Goal: Transaction & Acquisition: Purchase product/service

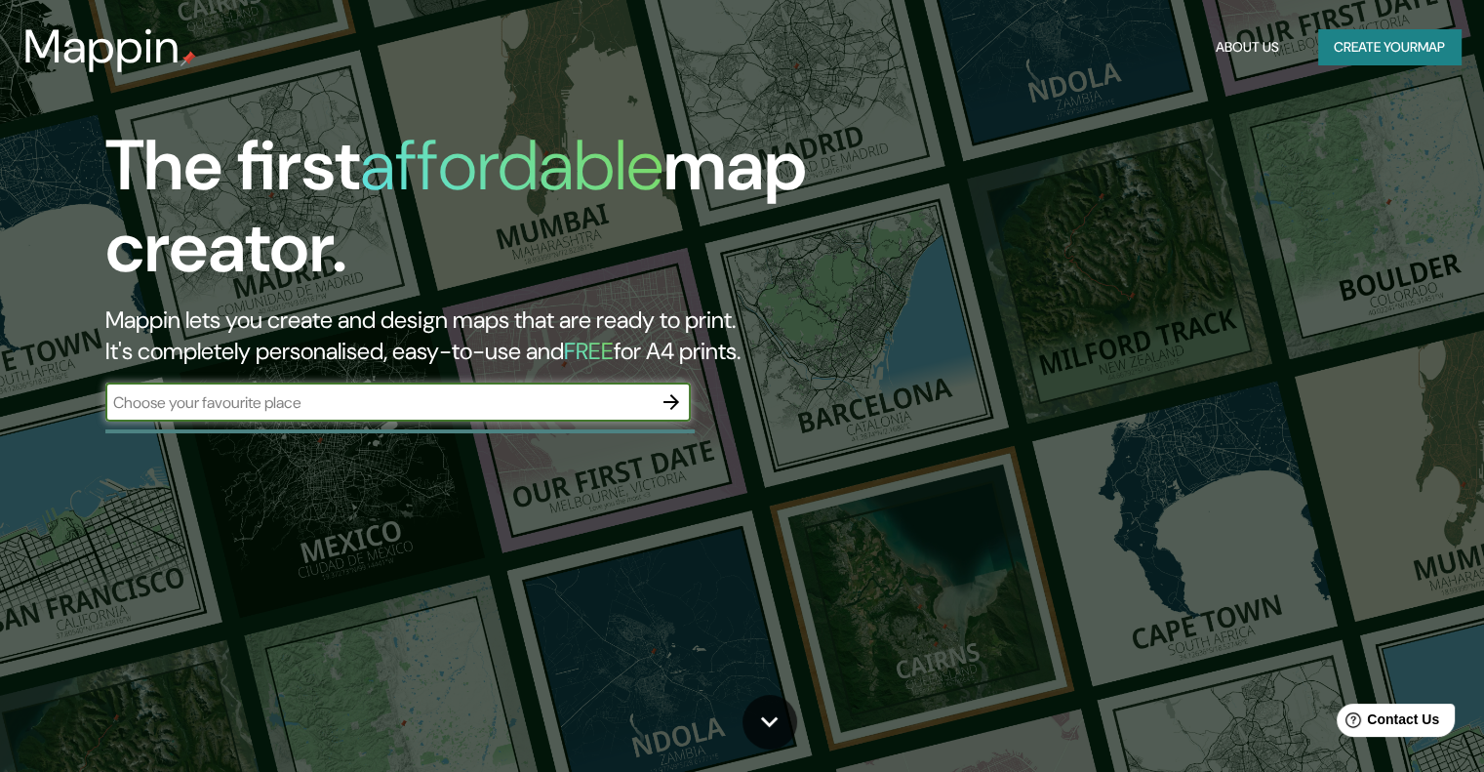
click at [665, 403] on icon "button" at bounding box center [671, 401] width 23 height 23
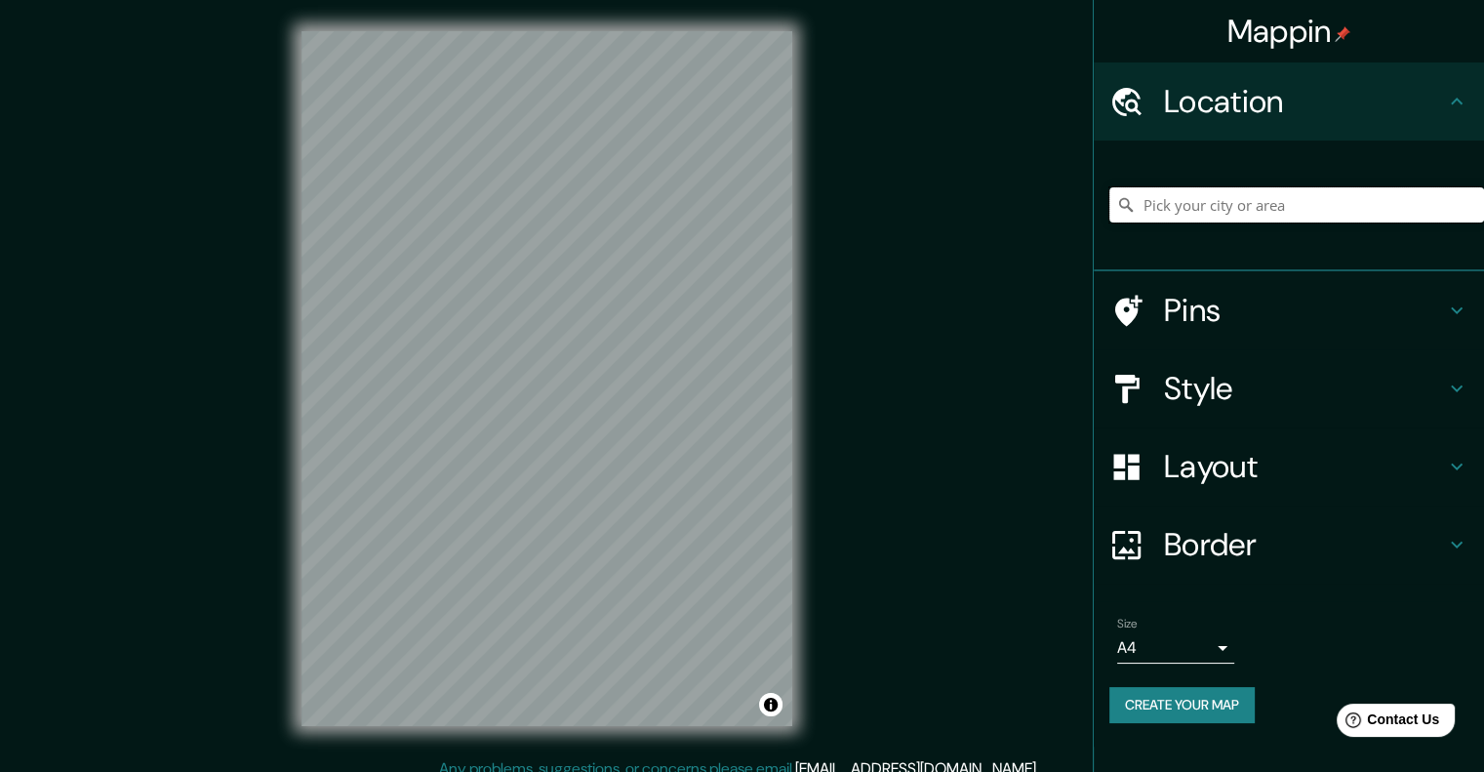
click at [1279, 213] on input "Pick your city or area" at bounding box center [1296, 204] width 375 height 35
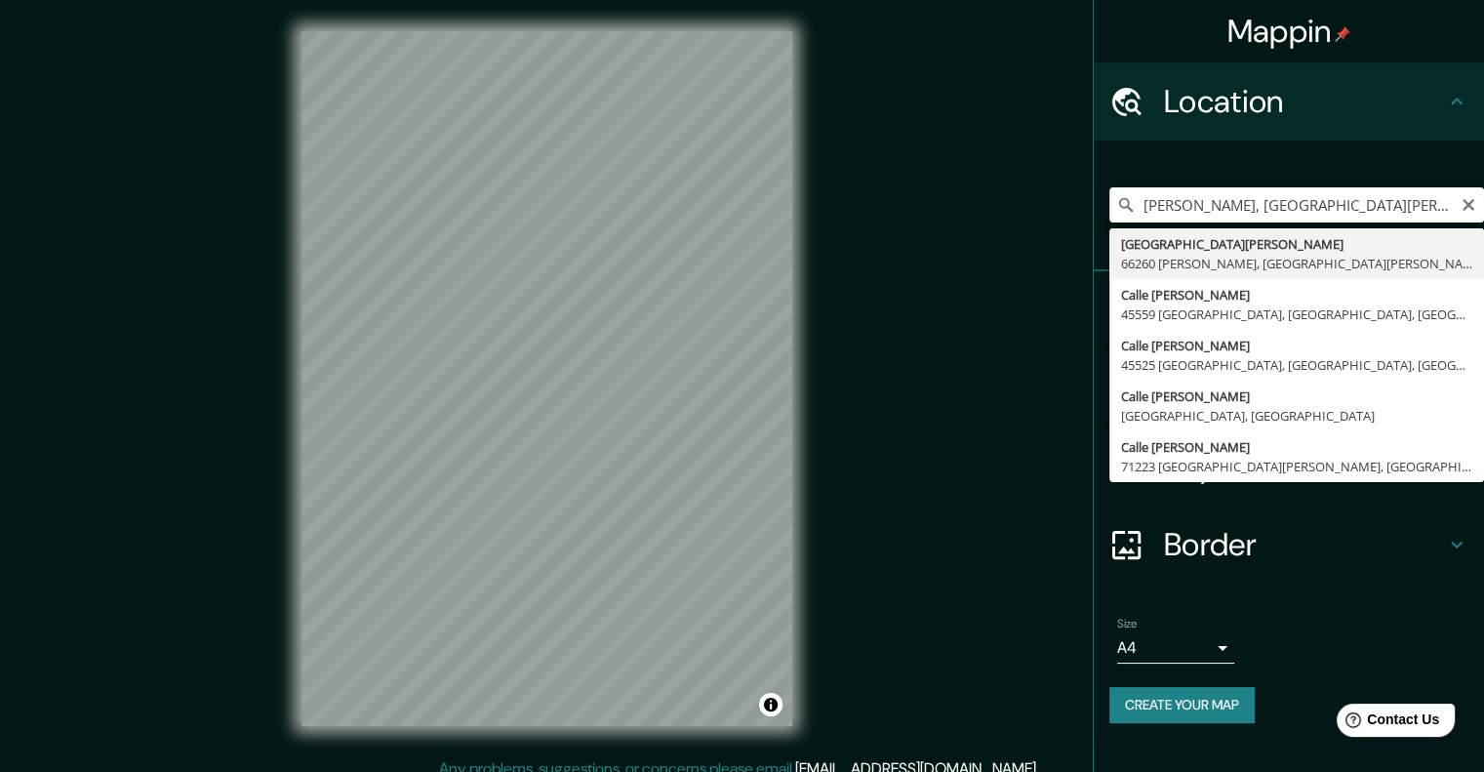
type input "[GEOGRAPHIC_DATA][PERSON_NAME][PERSON_NAME], [GEOGRAPHIC_DATA][PERSON_NAME], [G…"
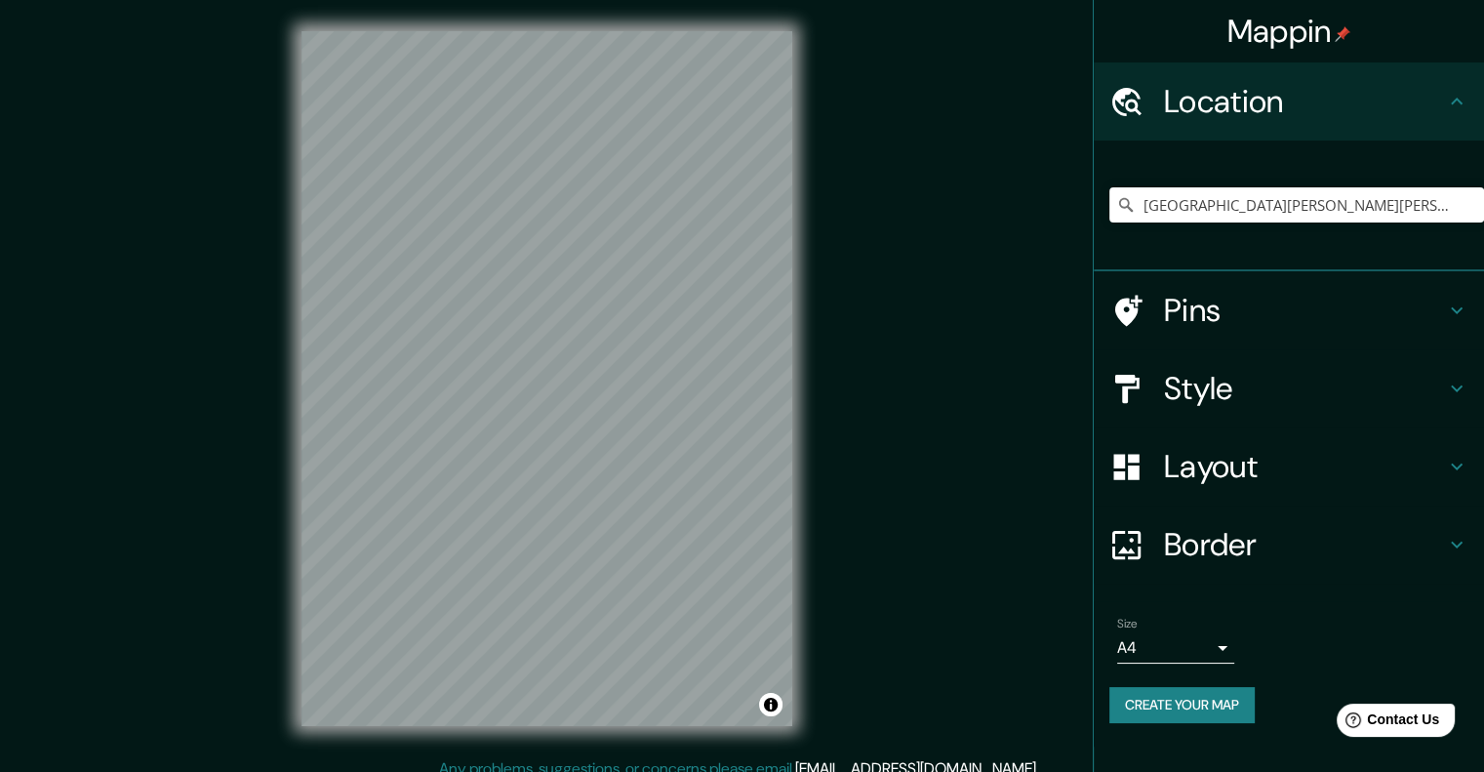
click at [1373, 393] on h4 "Style" at bounding box center [1304, 388] width 281 height 39
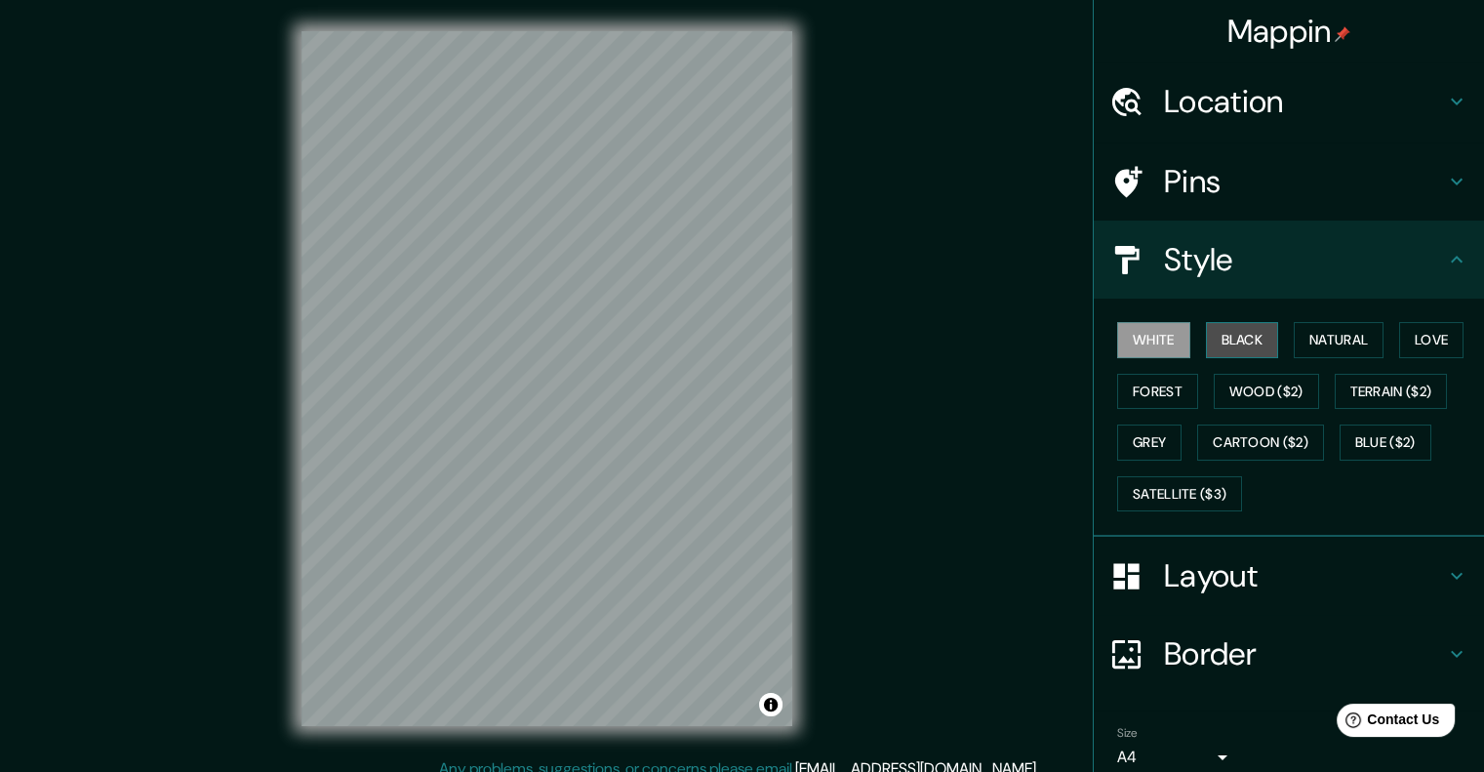
click at [1229, 346] on button "Black" at bounding box center [1242, 340] width 73 height 36
click at [849, 531] on div "Mappin Location [GEOGRAPHIC_DATA][PERSON_NAME][PERSON_NAME], [GEOGRAPHIC_DATA][…" at bounding box center [742, 394] width 1484 height 788
click at [1242, 120] on h4 "Location" at bounding box center [1304, 101] width 281 height 39
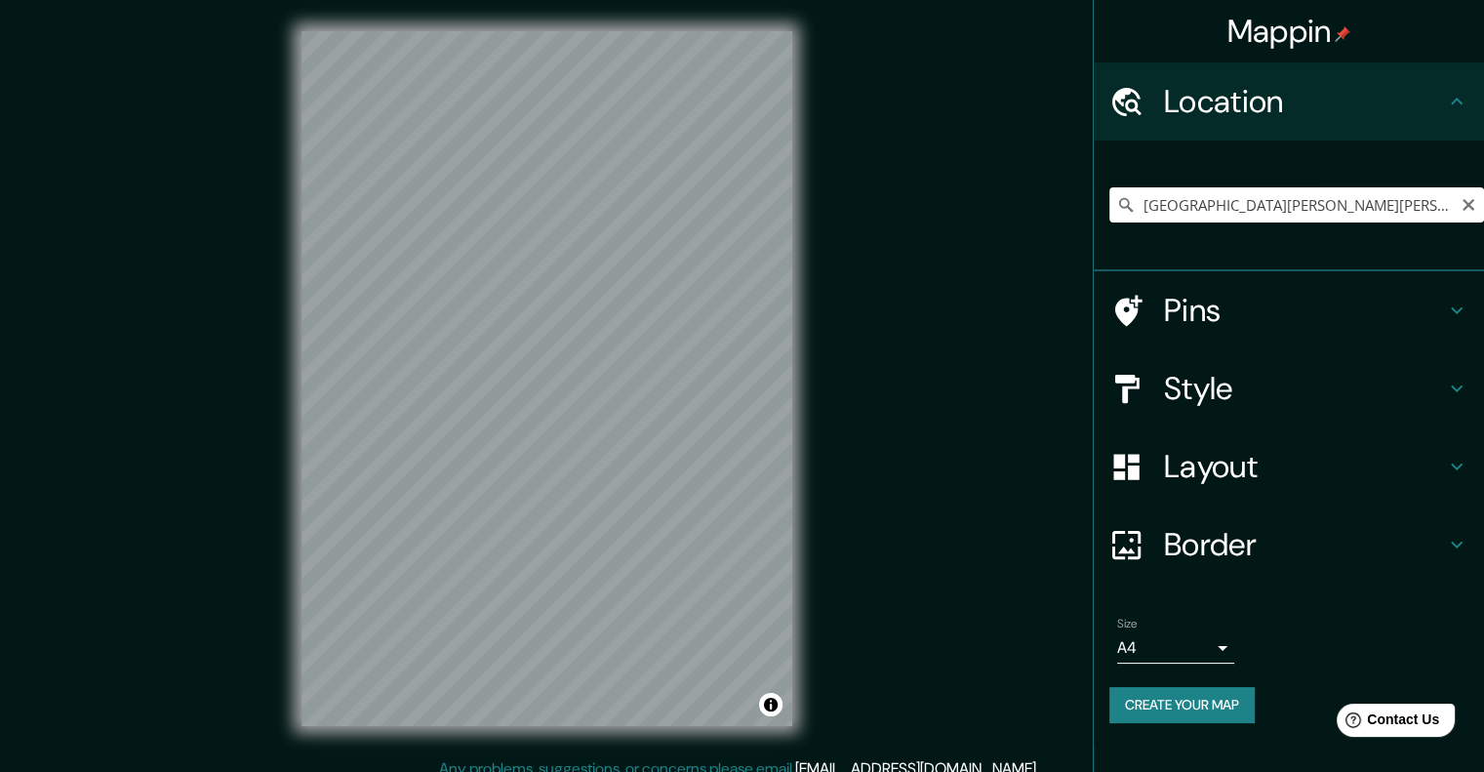
click at [1281, 206] on input "[GEOGRAPHIC_DATA][PERSON_NAME][PERSON_NAME], [GEOGRAPHIC_DATA][PERSON_NAME], [G…" at bounding box center [1296, 204] width 375 height 35
click at [1379, 196] on input "[GEOGRAPHIC_DATA][PERSON_NAME][PERSON_NAME], [GEOGRAPHIC_DATA][PERSON_NAME], [G…" at bounding box center [1296, 204] width 375 height 35
drag, startPoint x: 1408, startPoint y: 204, endPoint x: 1458, endPoint y: 208, distance: 49.9
click at [1458, 208] on input "[GEOGRAPHIC_DATA][PERSON_NAME][PERSON_NAME], [GEOGRAPHIC_DATA][PERSON_NAME], [G…" at bounding box center [1296, 204] width 375 height 35
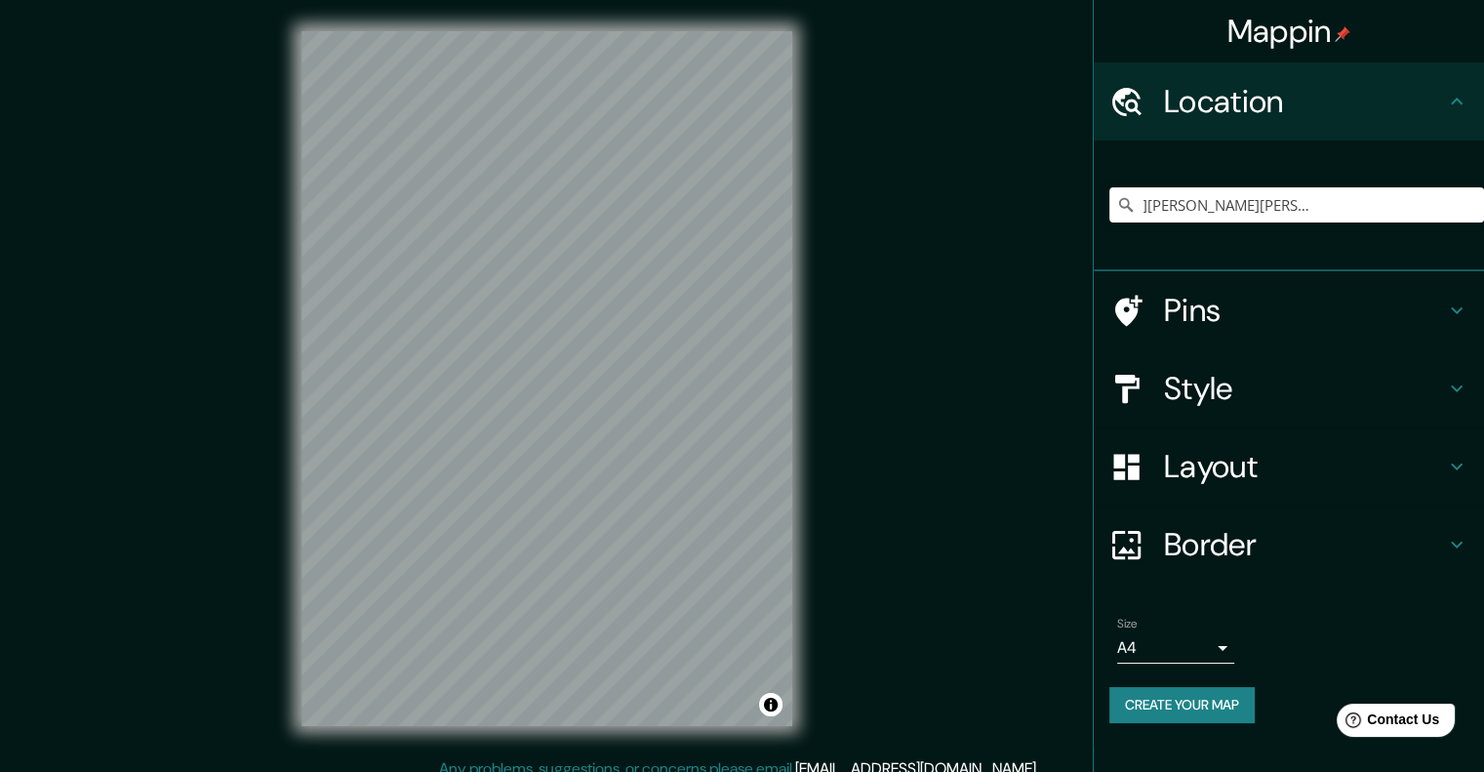
scroll to position [0, 0]
click at [1205, 648] on body "Mappin Location [GEOGRAPHIC_DATA][PERSON_NAME], [GEOGRAPHIC_DATA][PERSON_NAME],…" at bounding box center [742, 386] width 1484 height 772
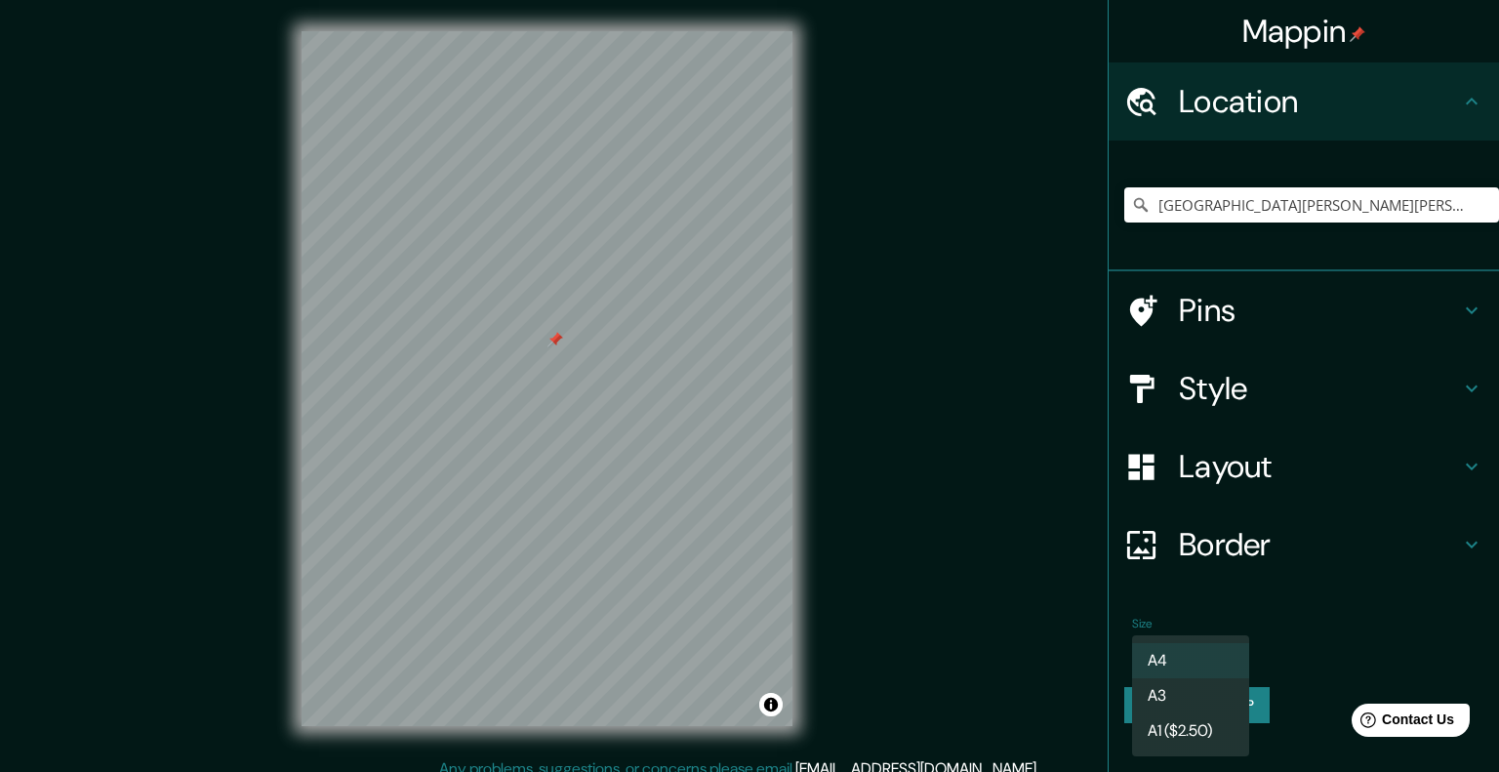
click at [1291, 566] on div at bounding box center [749, 386] width 1499 height 772
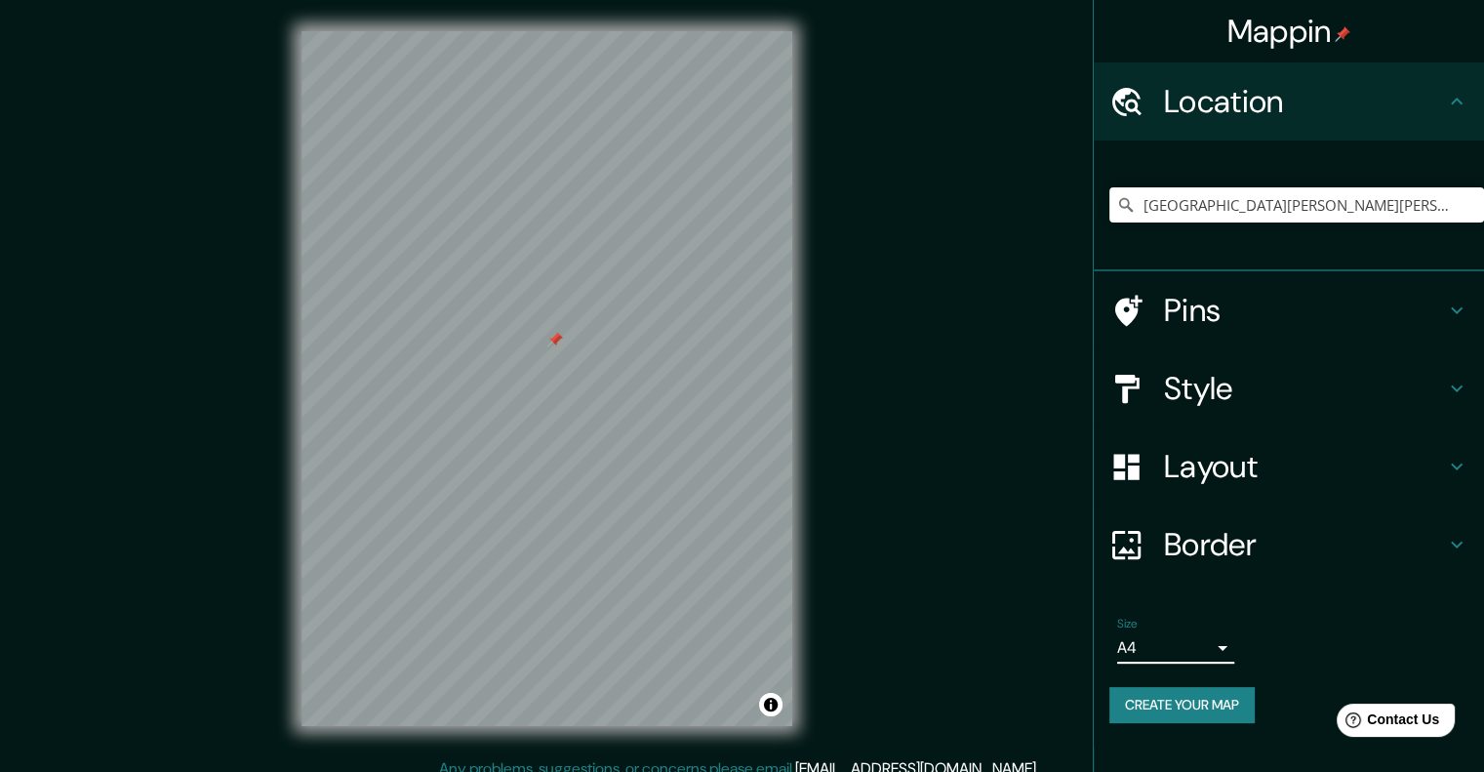
click at [1292, 489] on div "Layout" at bounding box center [1289, 466] width 390 height 78
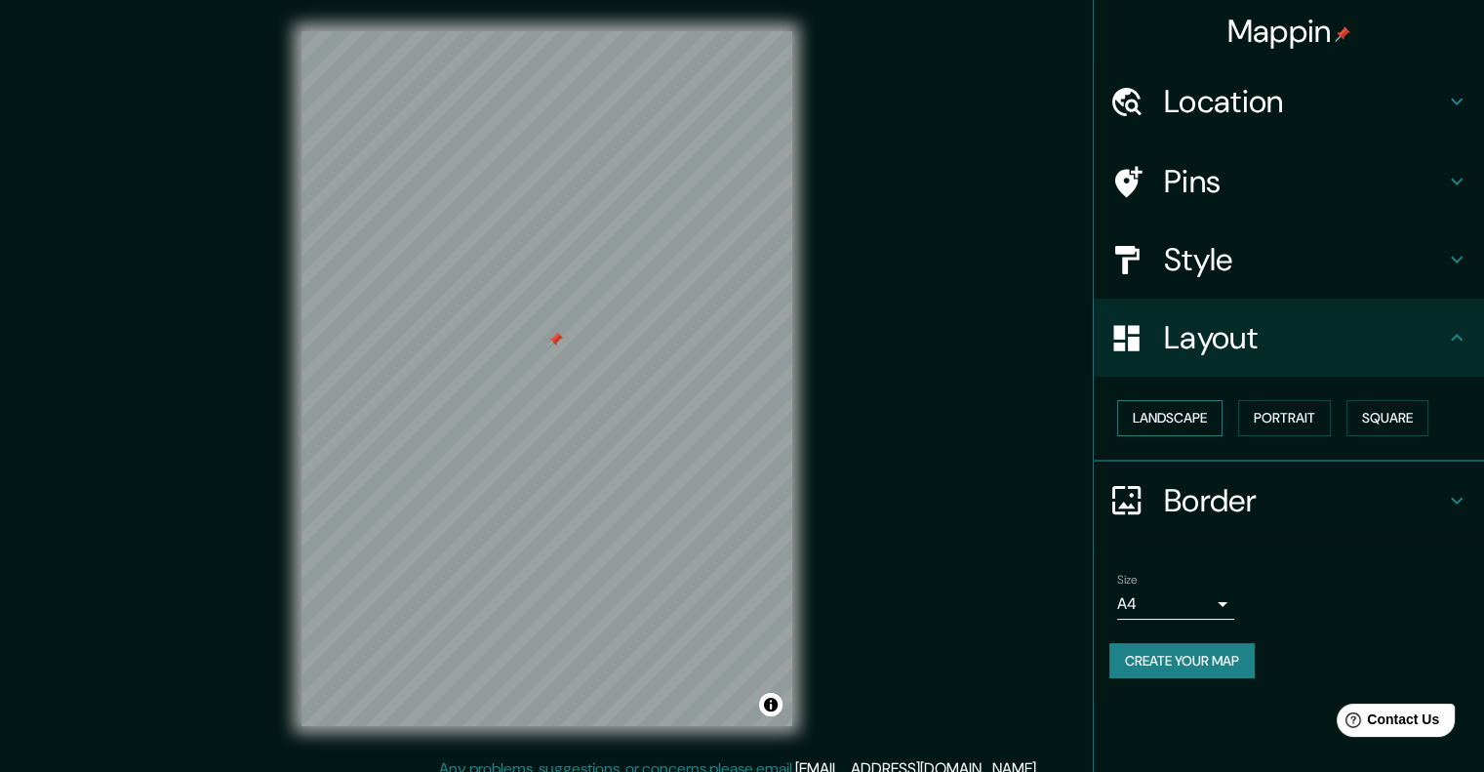
click at [1202, 415] on button "Landscape" at bounding box center [1169, 418] width 105 height 36
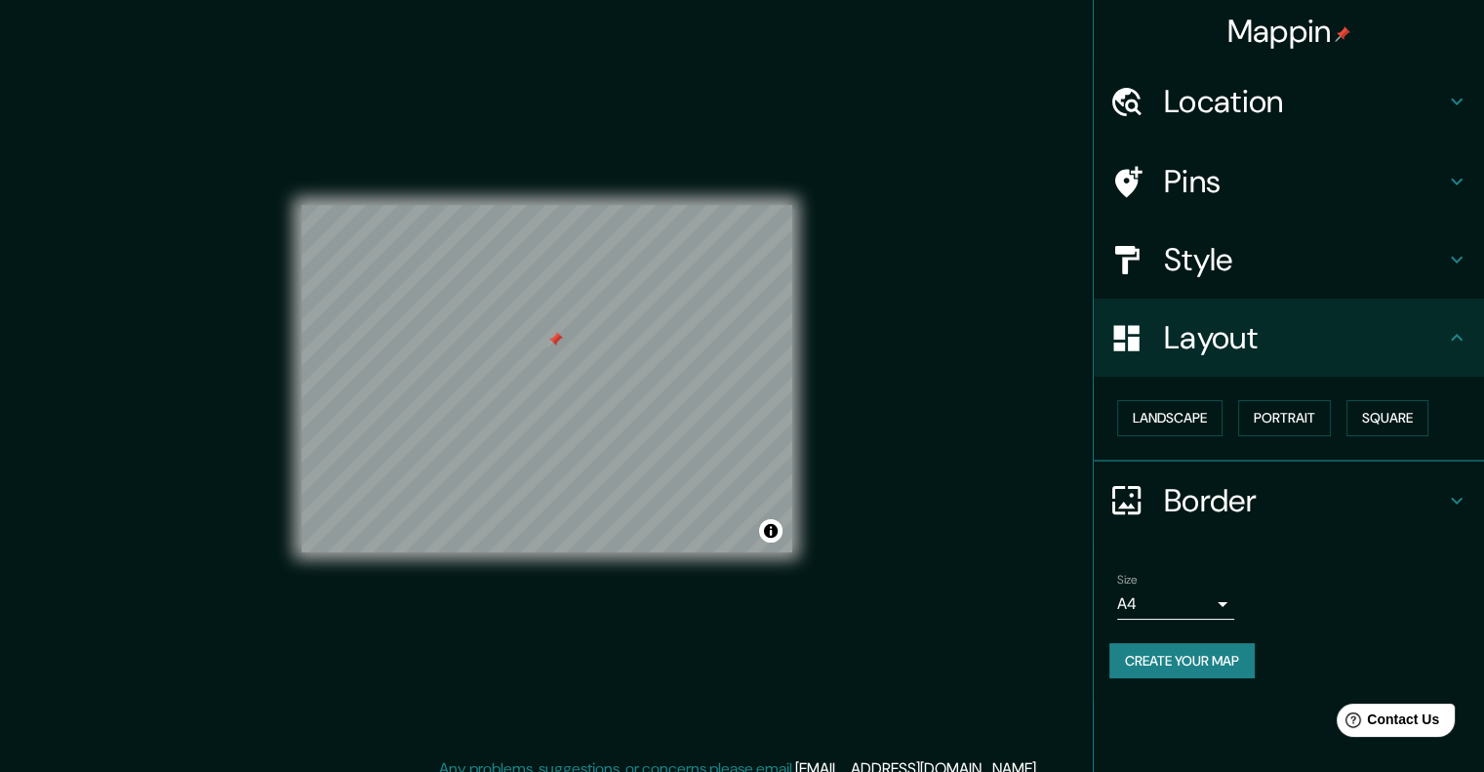
click at [1336, 412] on div "Landscape [GEOGRAPHIC_DATA]" at bounding box center [1296, 418] width 375 height 52
click at [1311, 412] on button "Portrait" at bounding box center [1284, 418] width 93 height 36
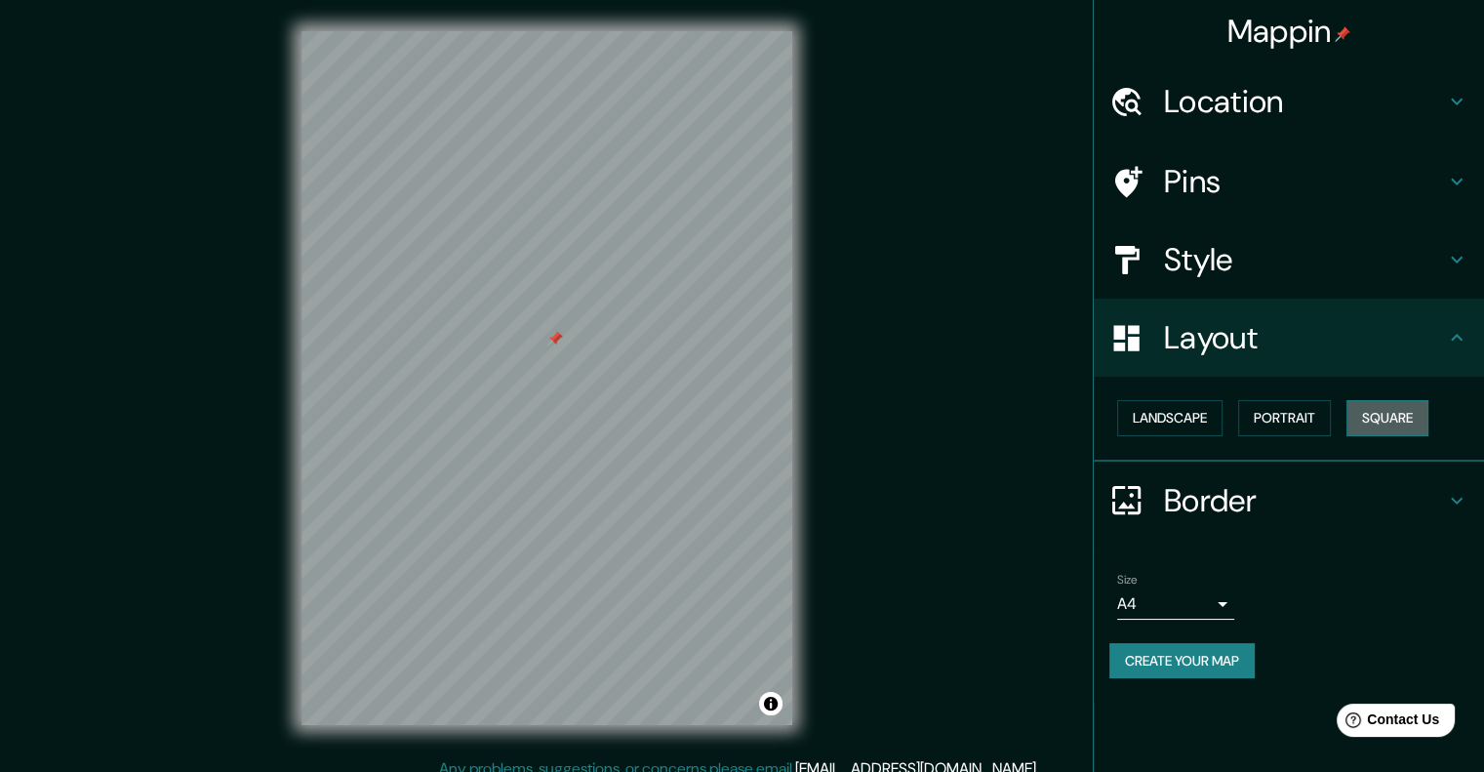
click at [1400, 402] on button "Square" at bounding box center [1388, 418] width 82 height 36
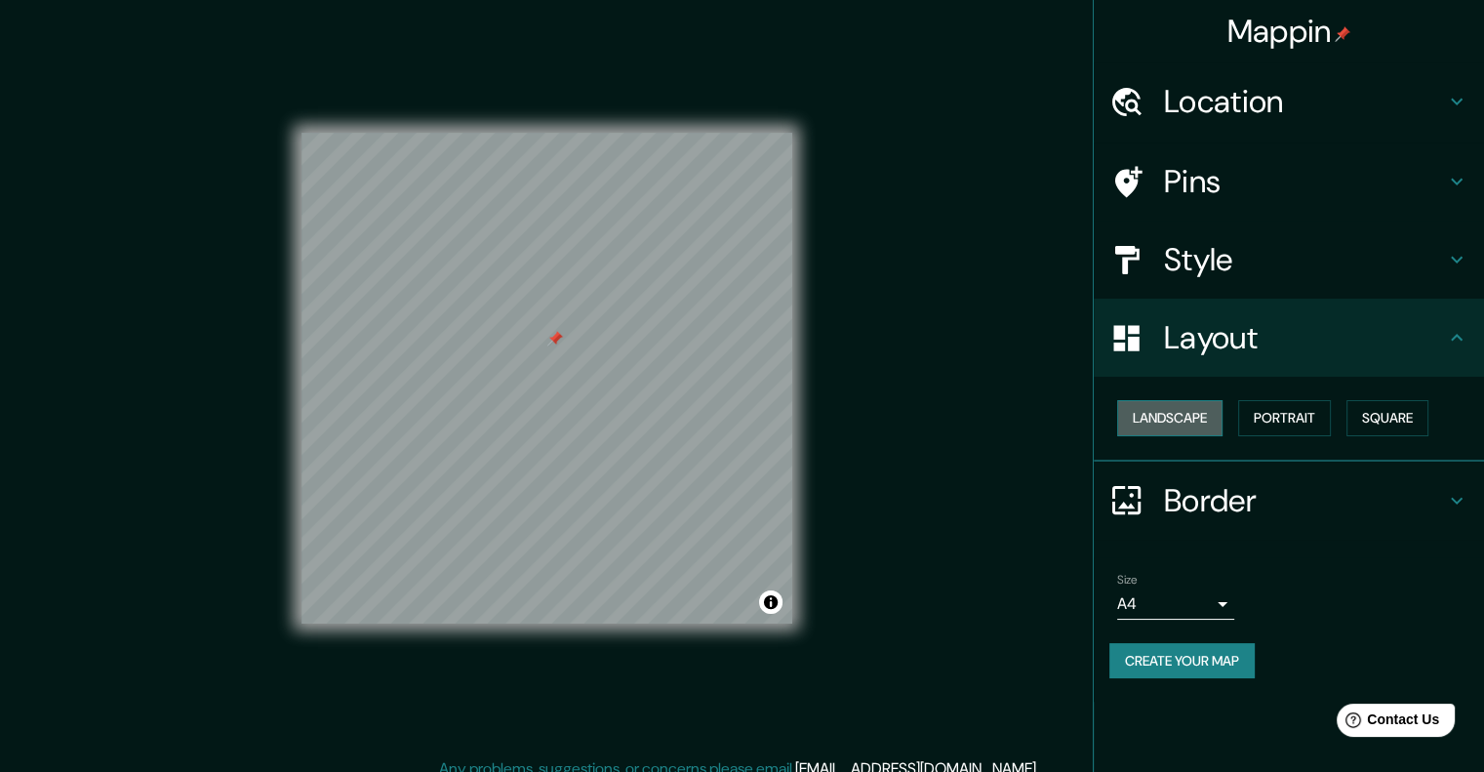
click at [1188, 420] on button "Landscape" at bounding box center [1169, 418] width 105 height 36
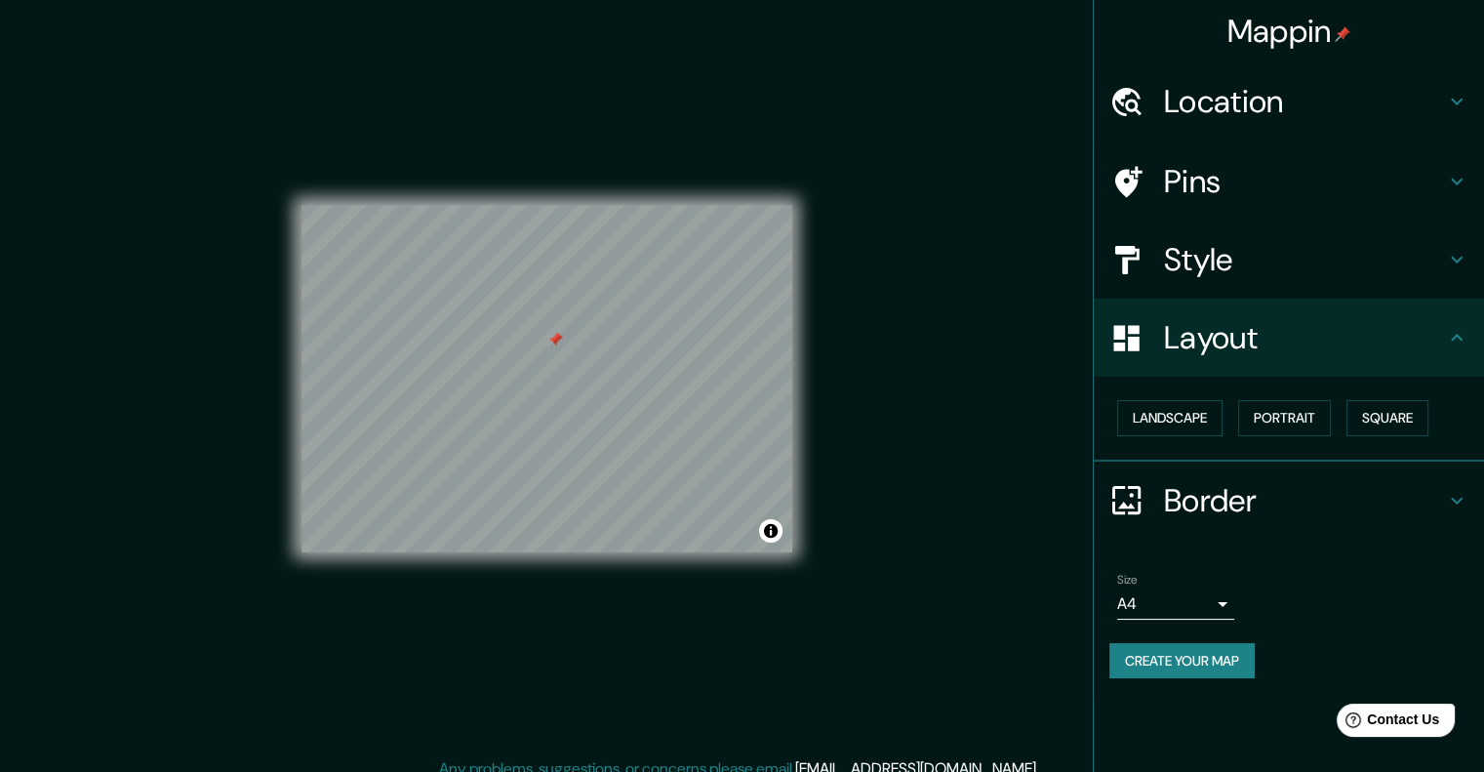
click at [1304, 316] on div "Layout" at bounding box center [1289, 338] width 390 height 78
click at [1301, 485] on h4 "Border" at bounding box center [1304, 500] width 281 height 39
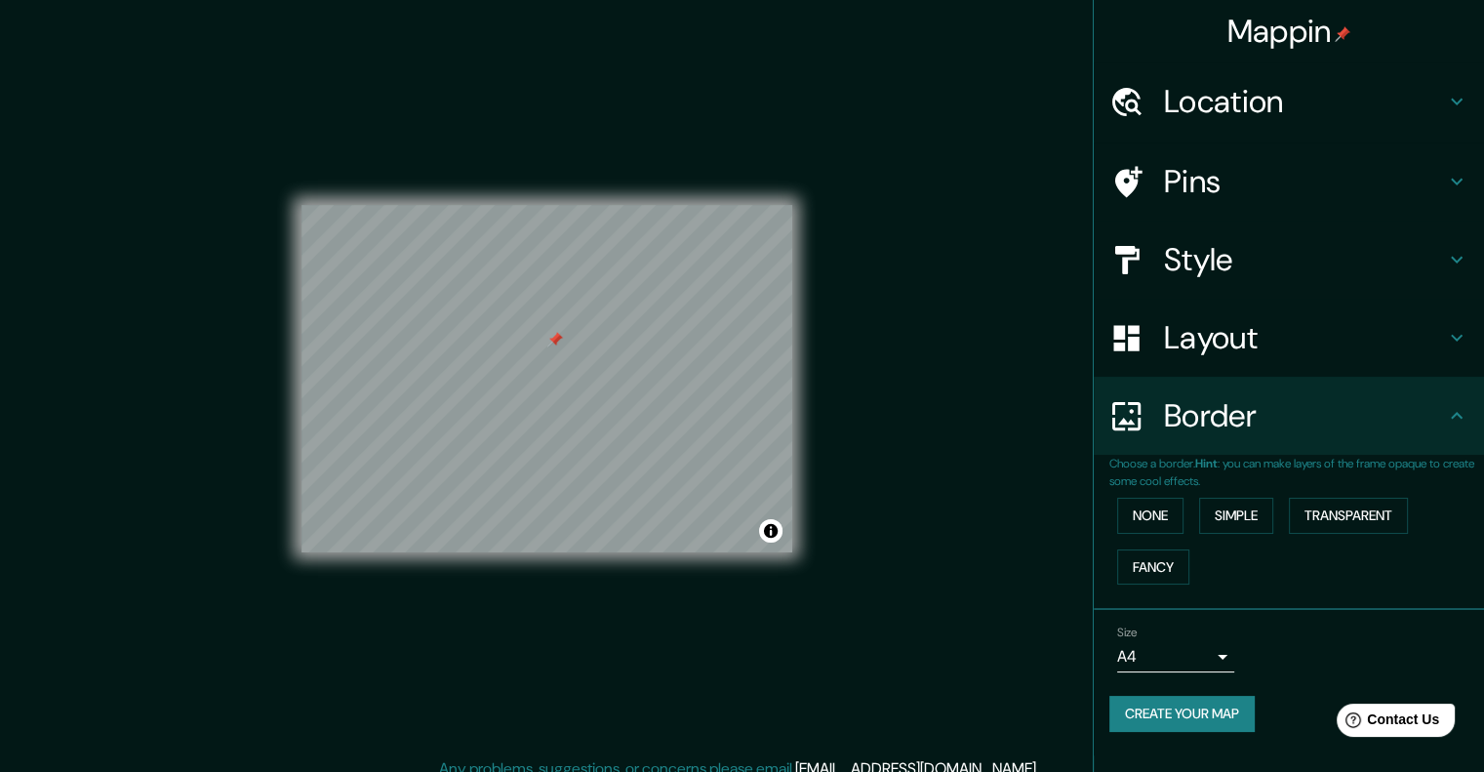
click at [947, 468] on div "Mappin Location [GEOGRAPHIC_DATA][PERSON_NAME], [GEOGRAPHIC_DATA][PERSON_NAME],…" at bounding box center [742, 394] width 1484 height 788
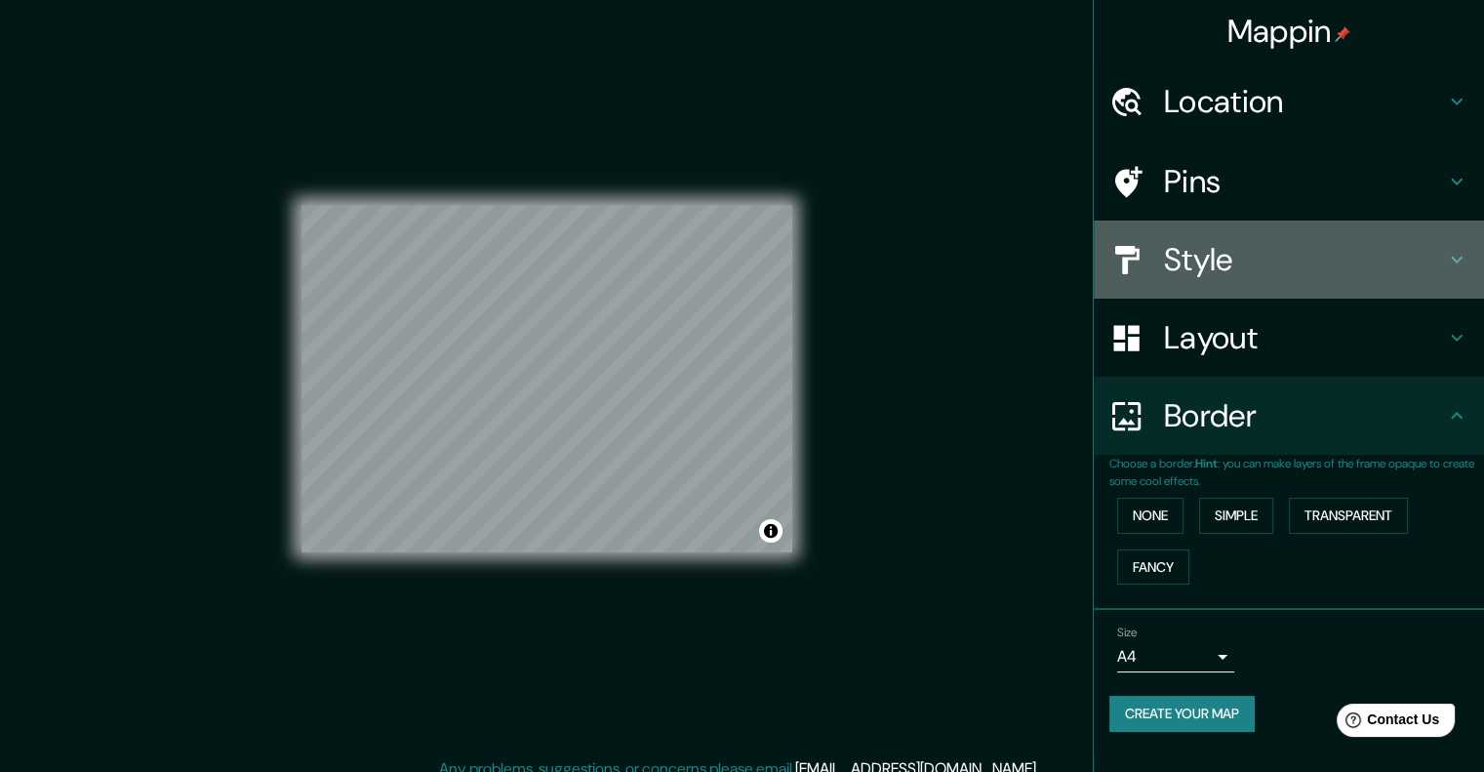
click at [1482, 295] on div "Style" at bounding box center [1289, 260] width 390 height 78
